Goal: Book appointment/travel/reservation

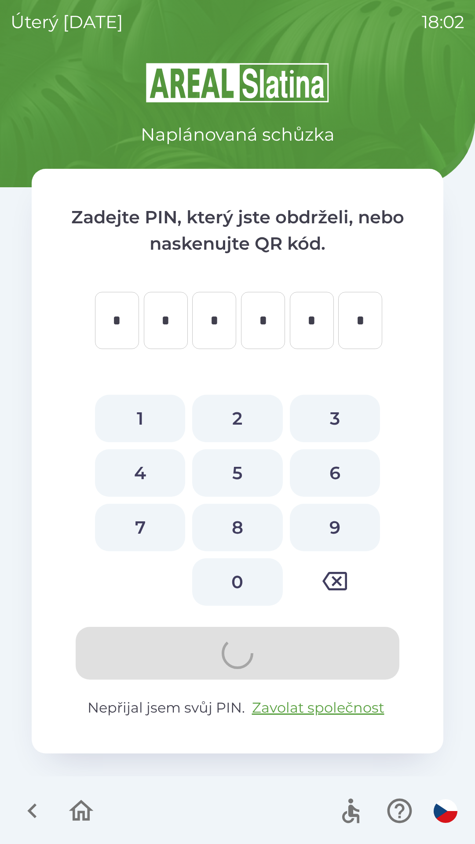
type input "*"
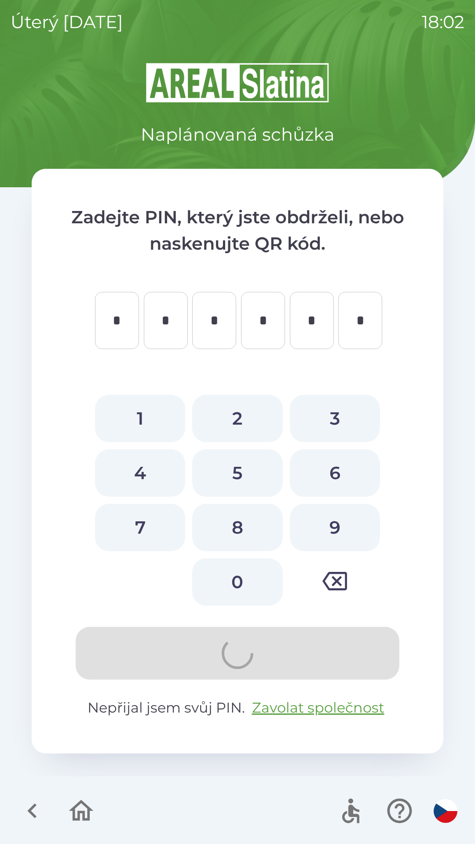
type input "*"
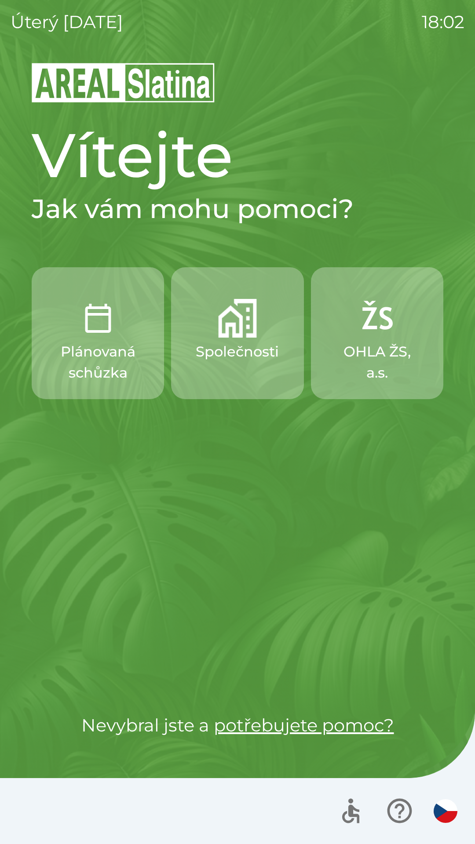
click at [251, 348] on p "Společnosti" at bounding box center [237, 351] width 83 height 21
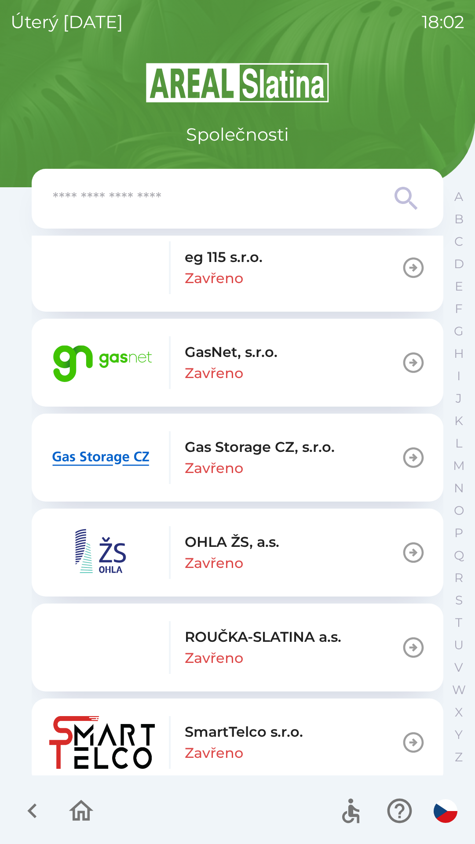
scroll to position [803, 0]
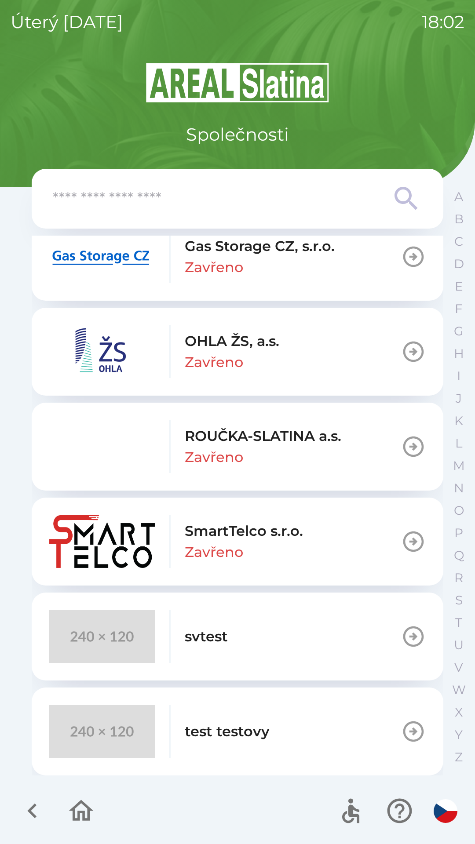
click at [293, 618] on button "svtest" at bounding box center [237, 636] width 411 height 88
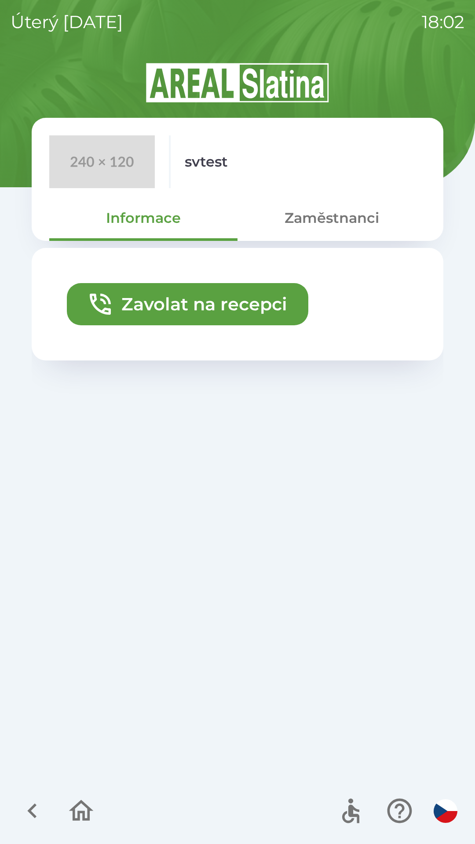
click at [253, 305] on button "Zavolat na recepci" at bounding box center [187, 304] width 241 height 42
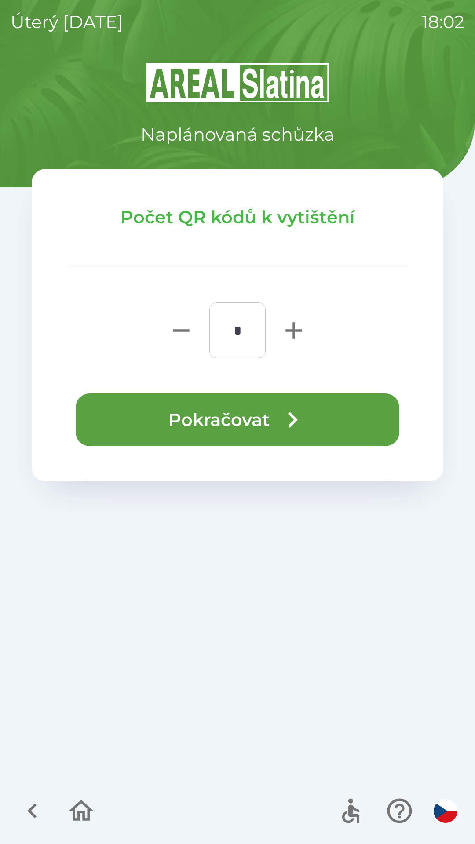
click at [359, 413] on button "Pokračovat" at bounding box center [237, 419] width 323 height 53
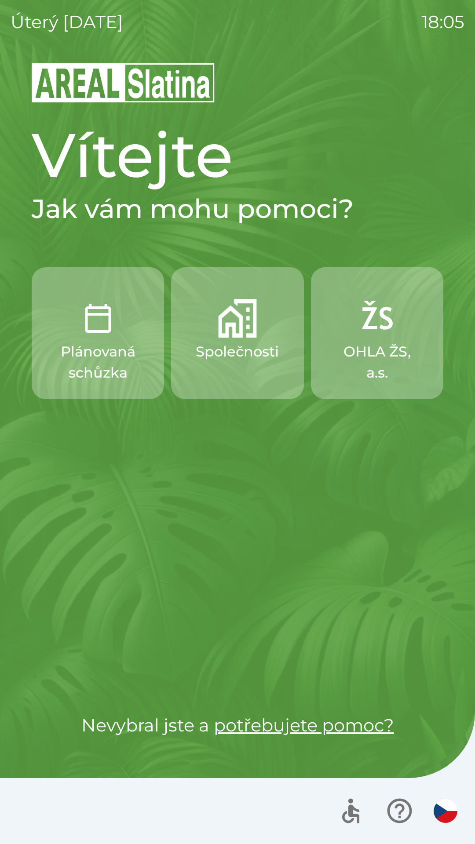
click at [239, 332] on img "button" at bounding box center [237, 318] width 39 height 39
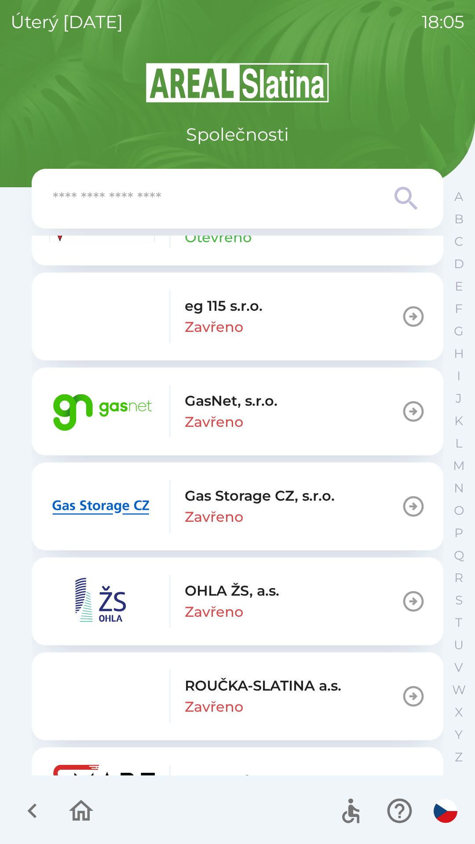
scroll to position [803, 0]
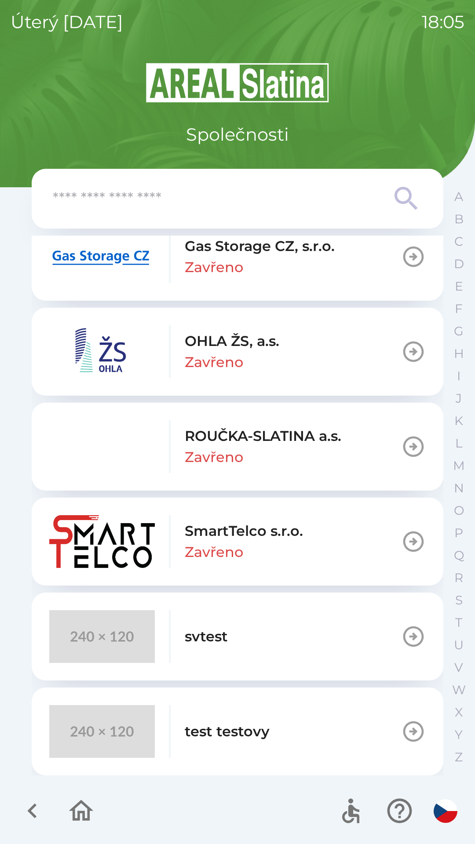
click at [294, 644] on button "svtest" at bounding box center [237, 636] width 411 height 88
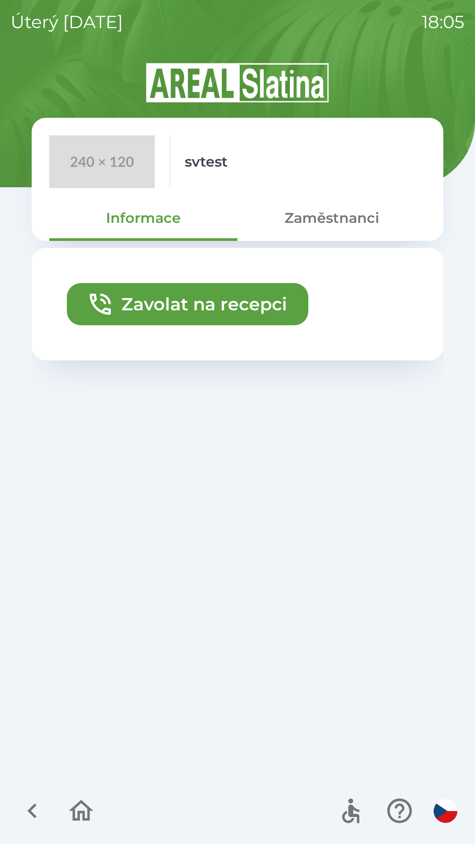
click at [239, 299] on button "Zavolat na recepci" at bounding box center [187, 304] width 241 height 42
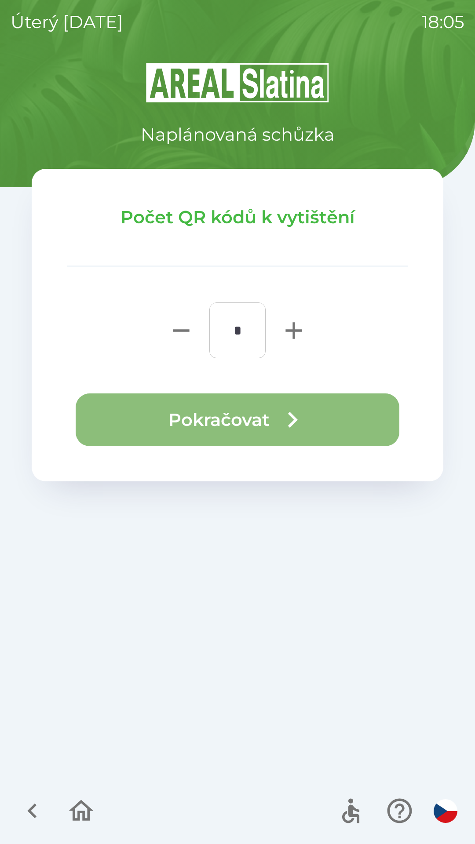
click at [258, 412] on button "Pokračovat" at bounding box center [237, 419] width 323 height 53
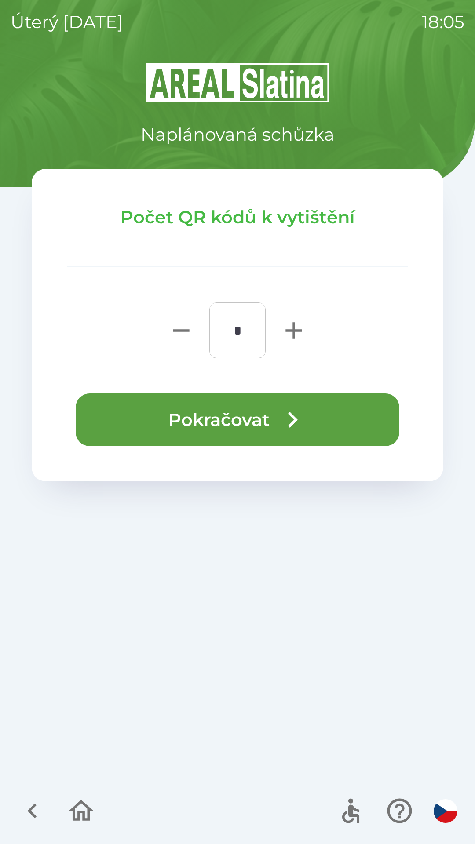
click at [77, 813] on icon "button" at bounding box center [80, 810] width 29 height 29
